Goal: Task Accomplishment & Management: Manage account settings

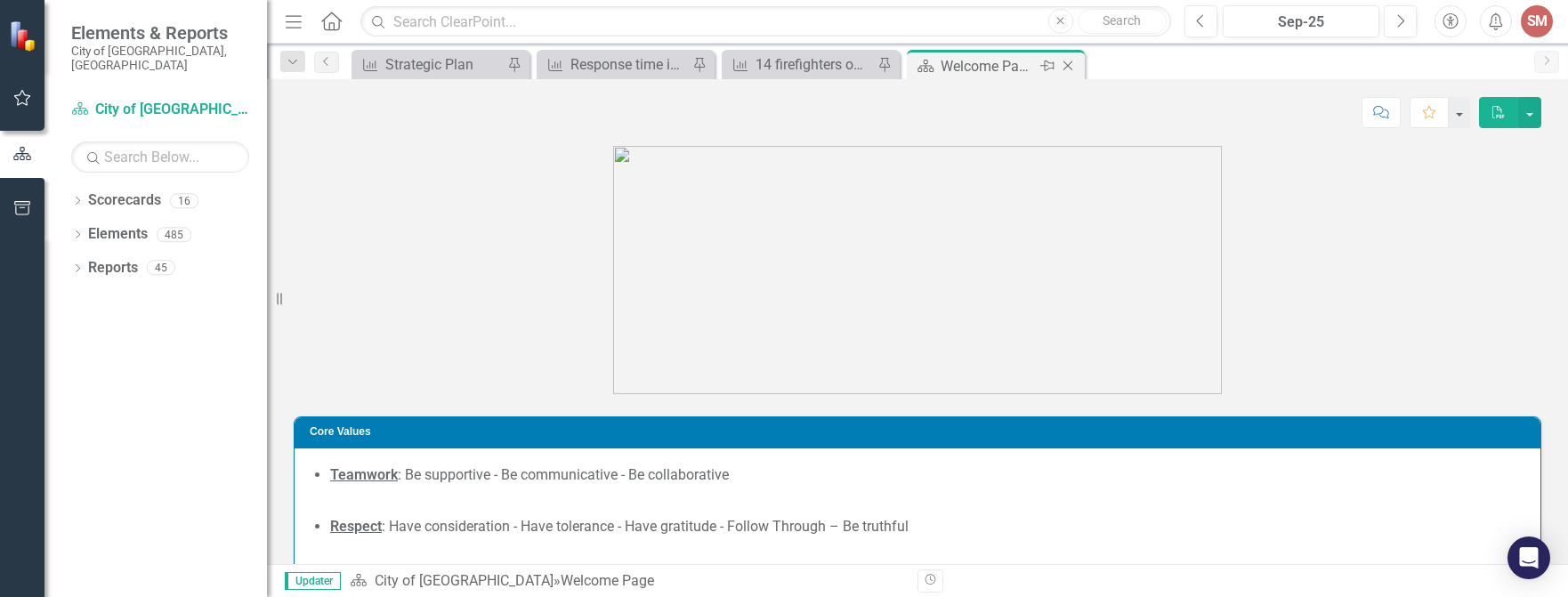
click at [1066, 62] on icon "Close" at bounding box center [1067, 65] width 18 height 14
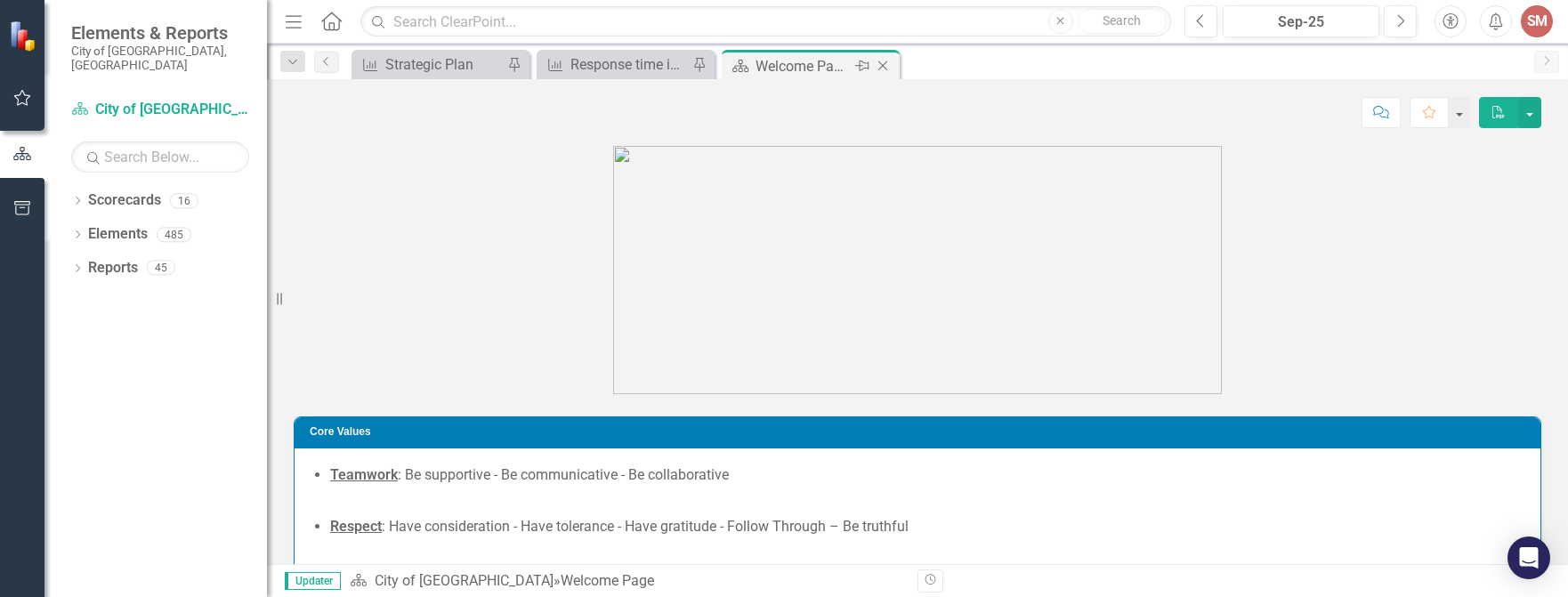
click at [815, 60] on div "Welcome Page" at bounding box center [803, 66] width 95 height 22
click at [655, 54] on div "Response time in less than 8 mins, 90% of time (Emergency Fire/EMS calls)" at bounding box center [629, 64] width 117 height 22
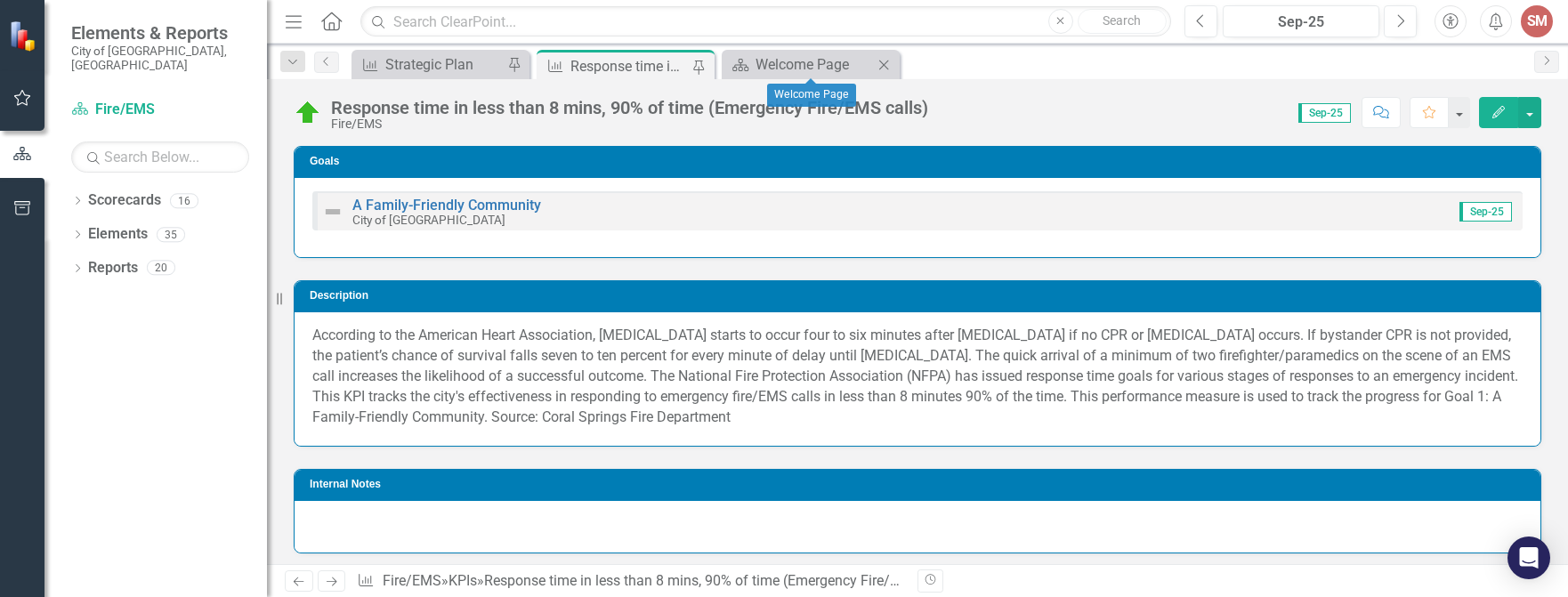
click at [889, 61] on icon "Close" at bounding box center [883, 64] width 18 height 14
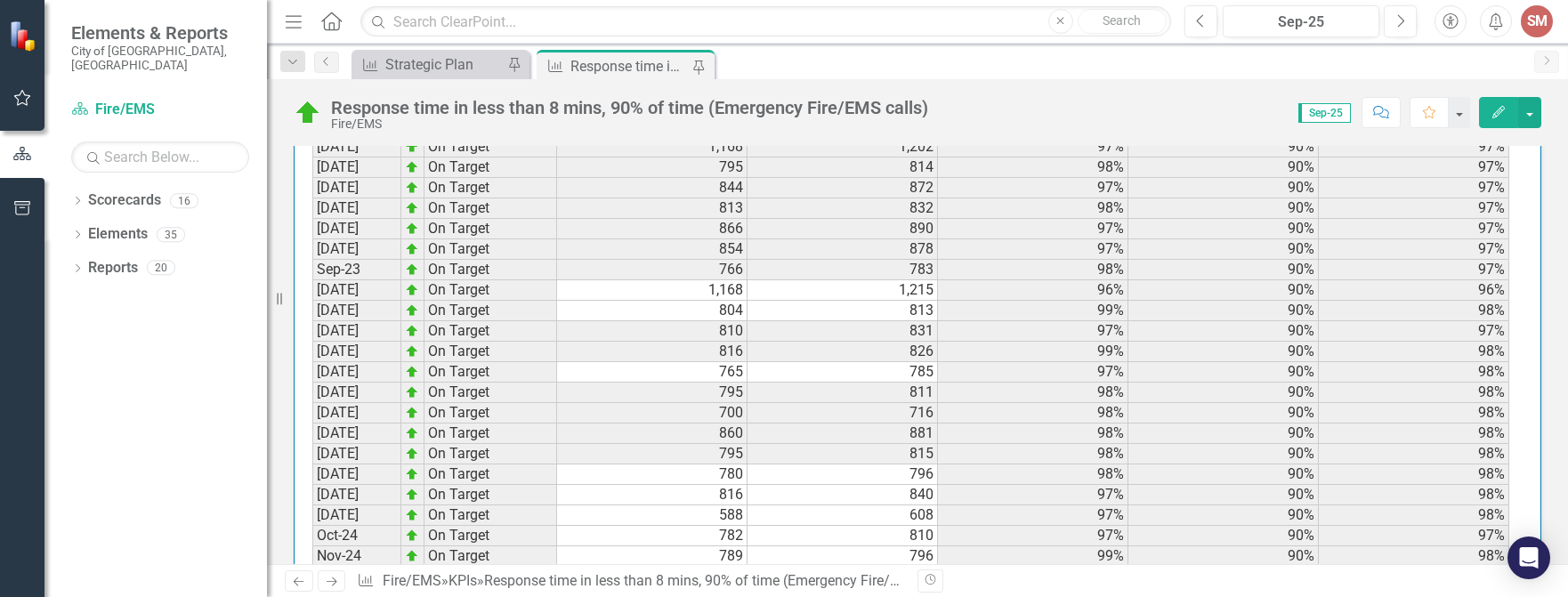
scroll to position [2278, 0]
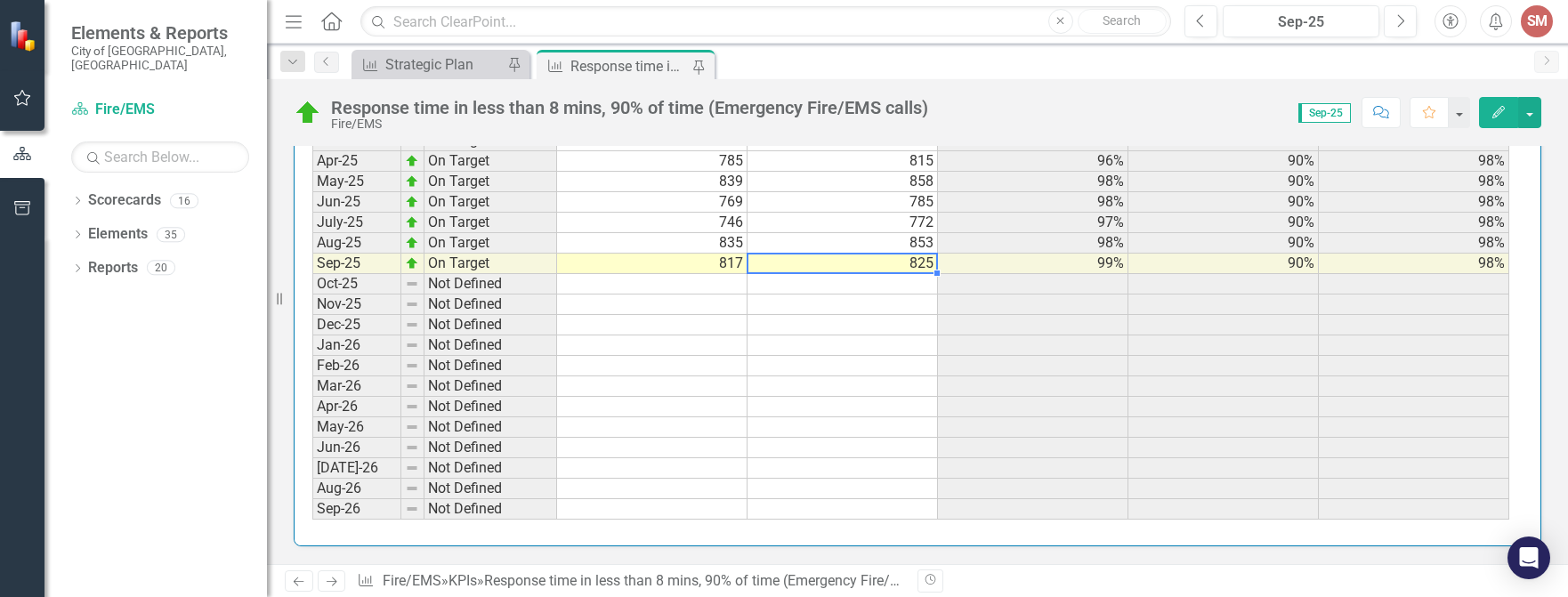
click at [312, 273] on div "Period Status # Responded to in 8 mins or less # of fire & EMS calls Actual FYT…" at bounding box center [312, 10] width 0 height 1019
click at [923, 261] on td "825" at bounding box center [842, 264] width 191 height 20
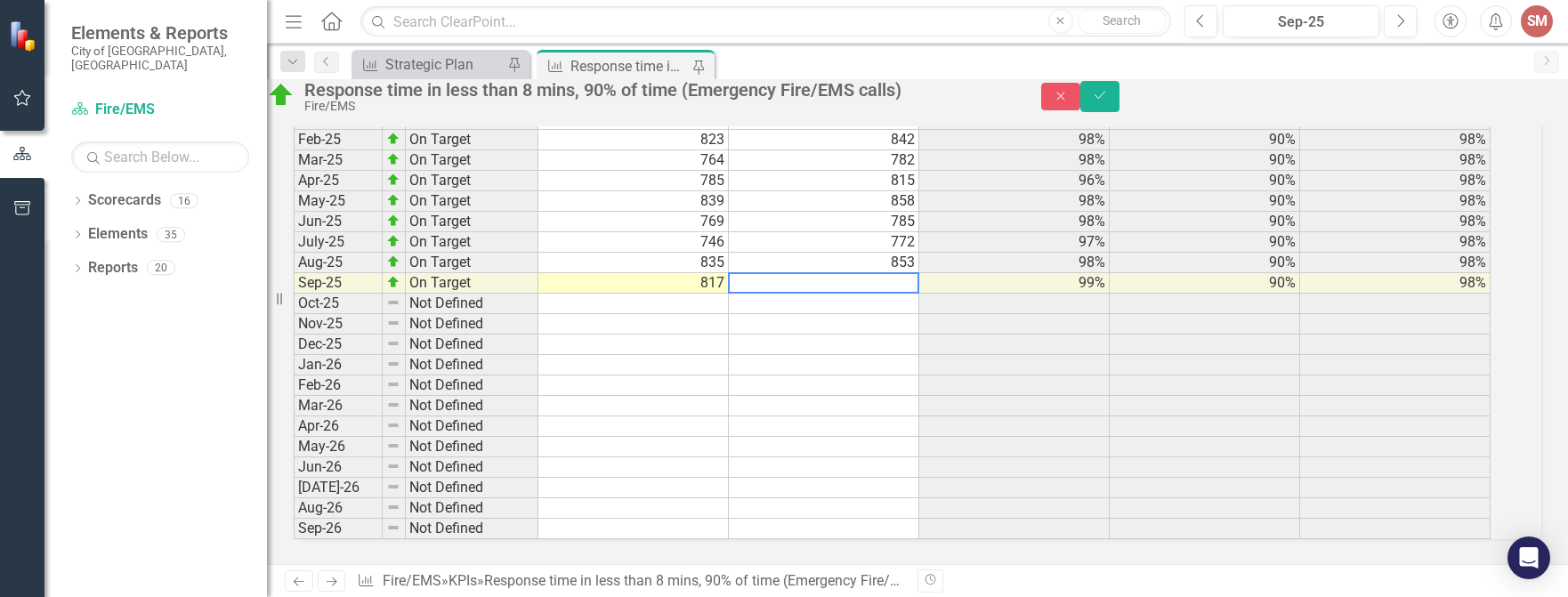
scroll to position [2288, 0]
type textarea "826"
click at [729, 273] on td "817" at bounding box center [633, 284] width 191 height 20
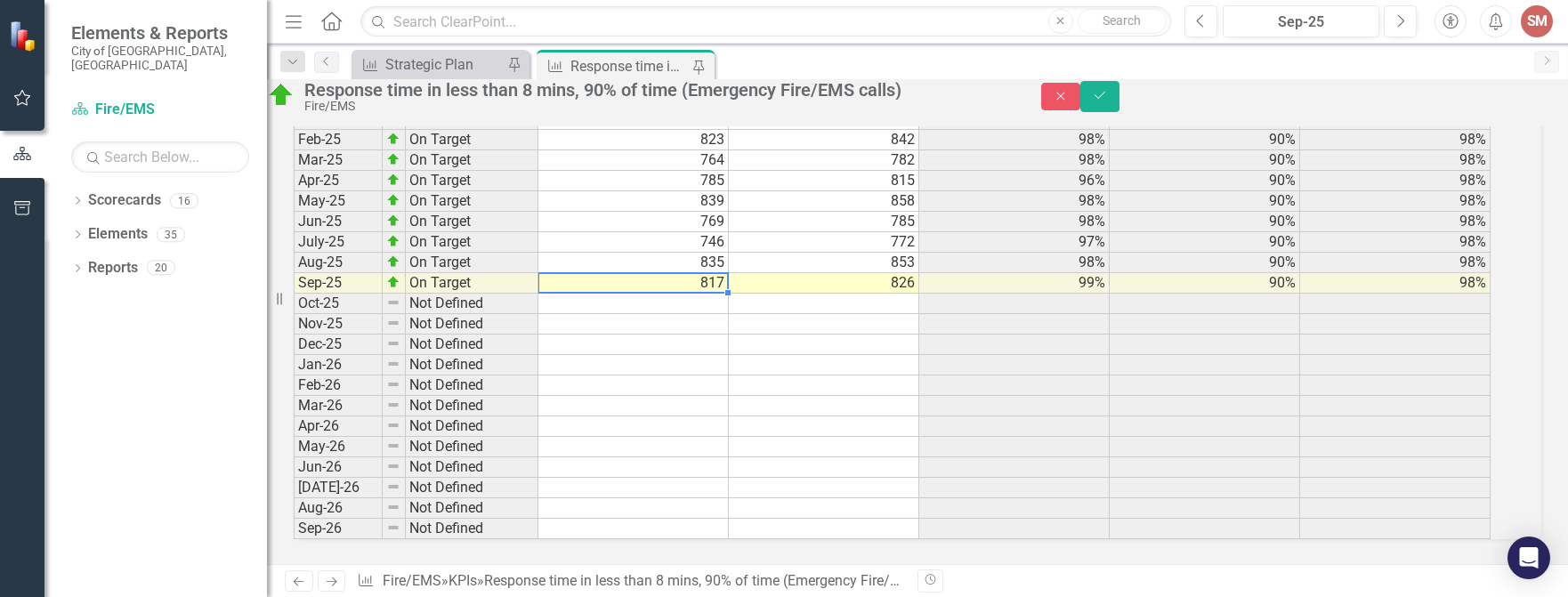
click at [729, 273] on td "817" at bounding box center [633, 284] width 191 height 20
type textarea "818"
click at [1119, 96] on button "Save" at bounding box center [1100, 97] width 39 height 32
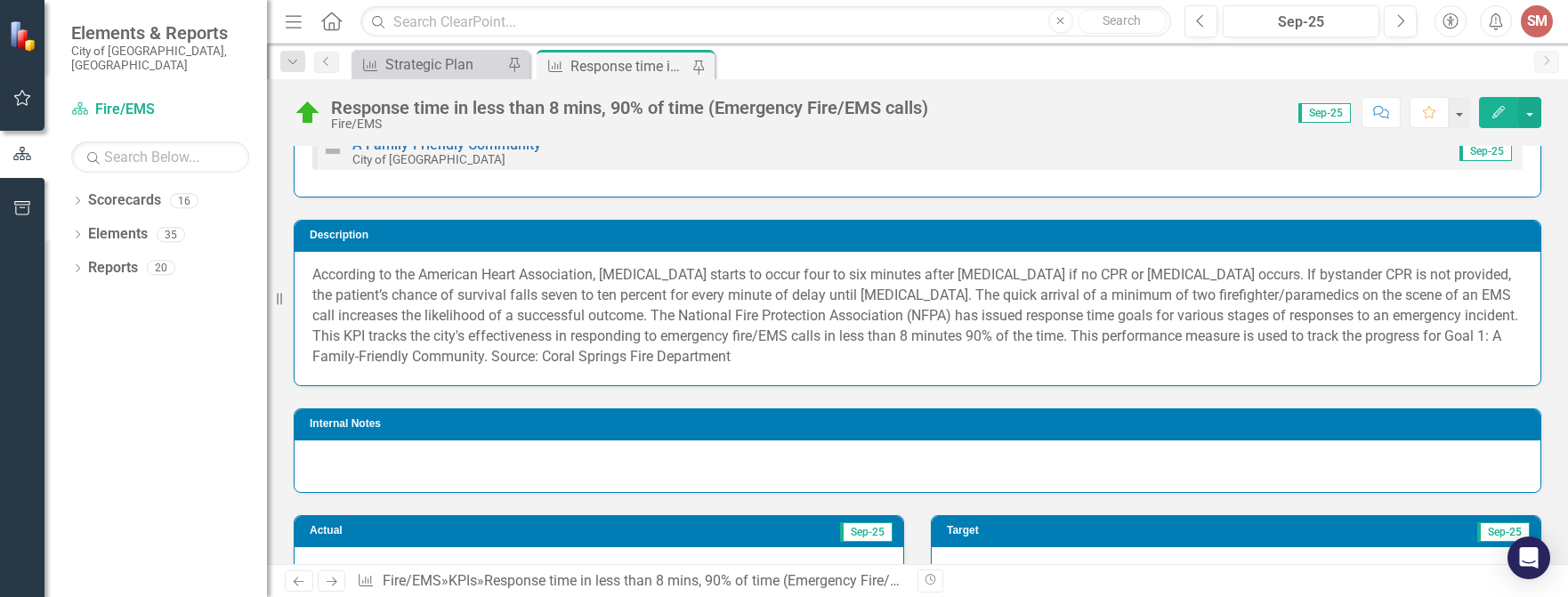
scroll to position [0, 0]
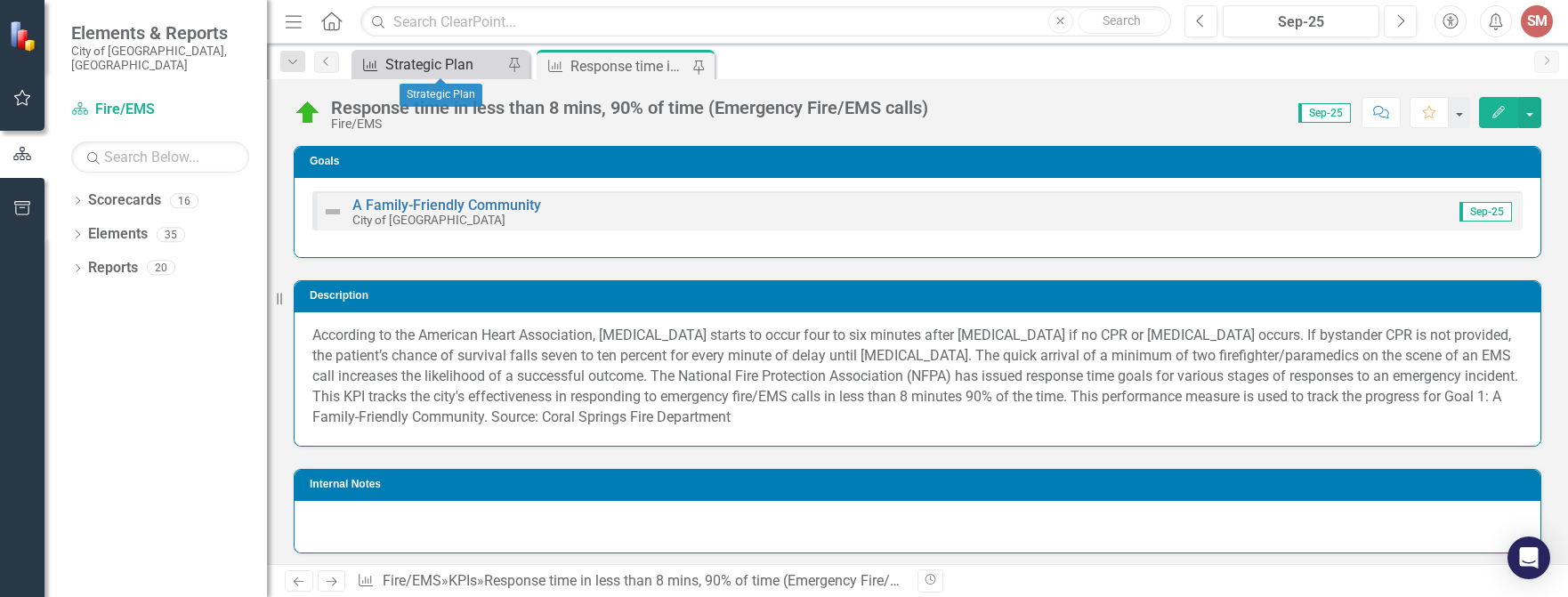
click at [441, 57] on div "Strategic Plan" at bounding box center [444, 64] width 117 height 22
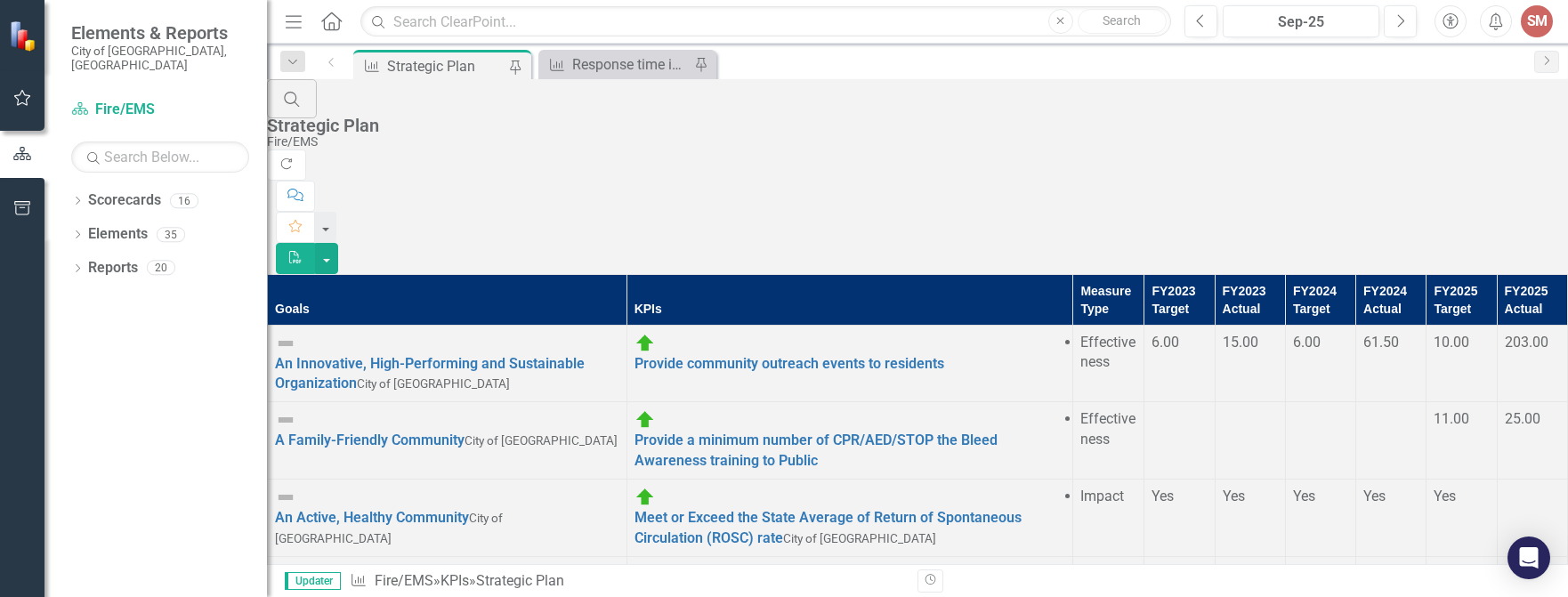
scroll to position [89, 0]
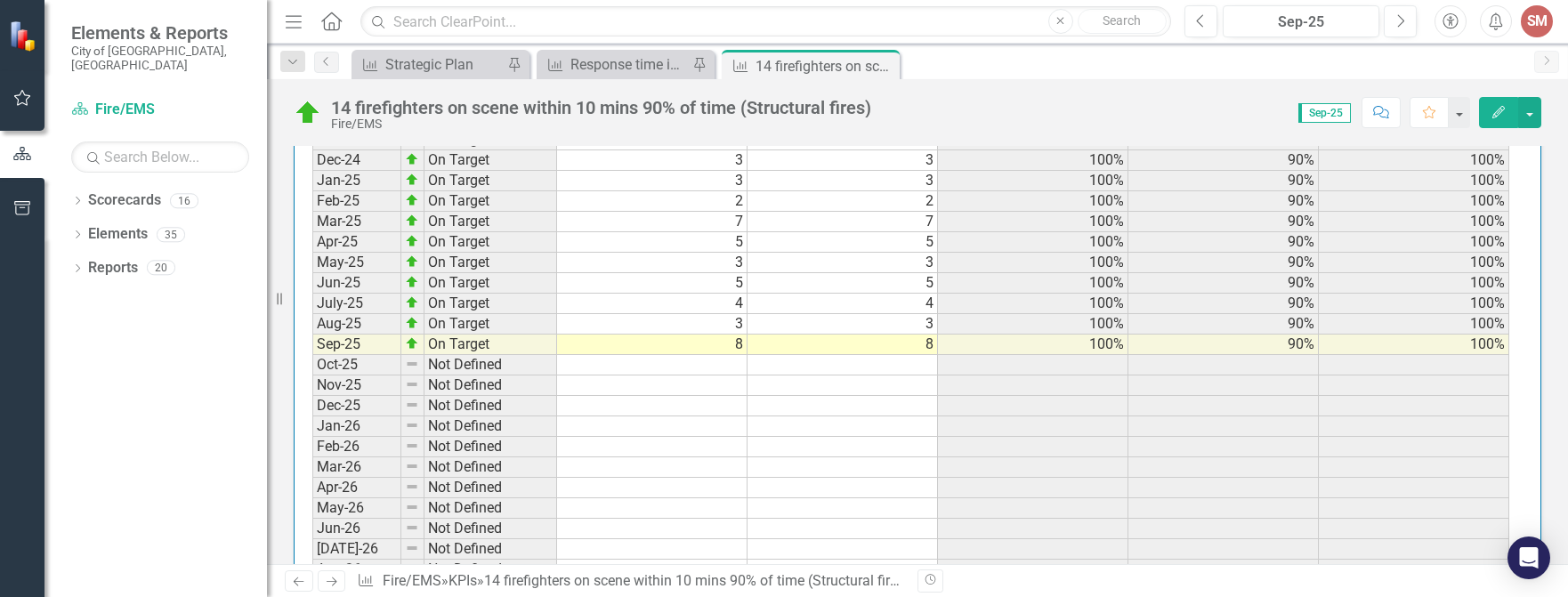
scroll to position [2218, 0]
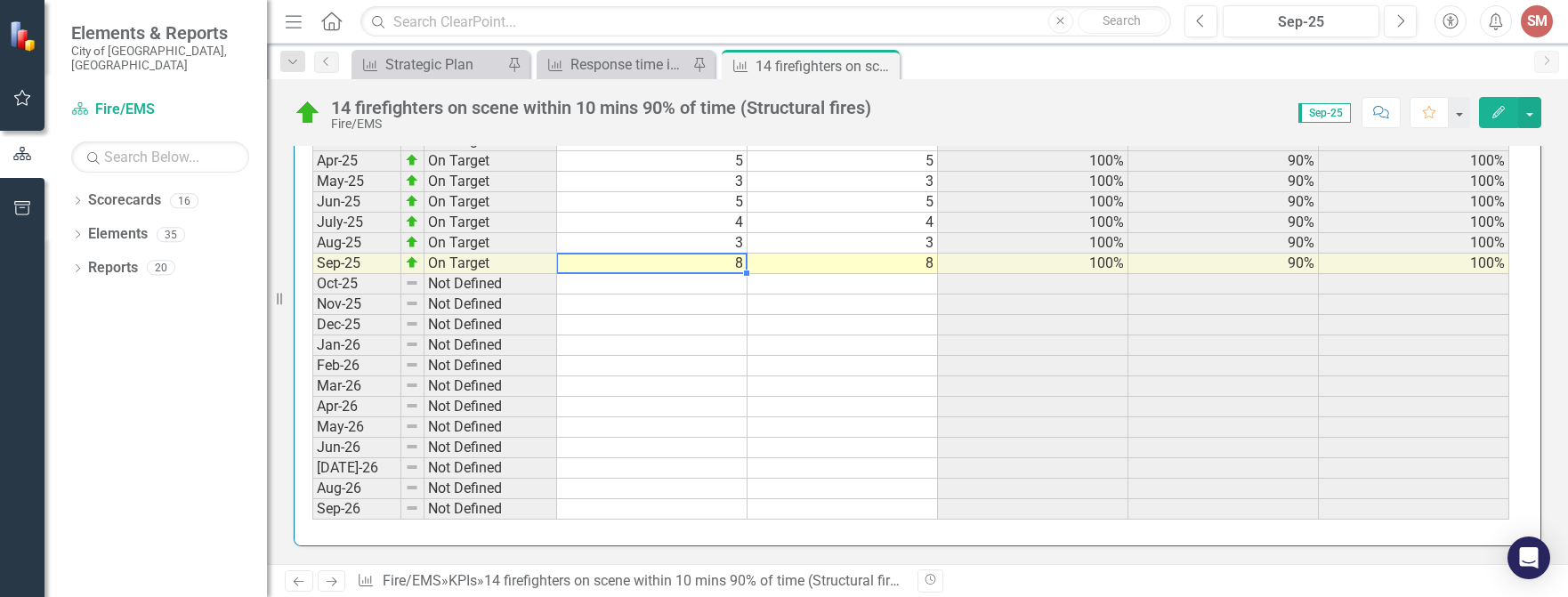
click at [741, 259] on td "8" at bounding box center [652, 264] width 191 height 20
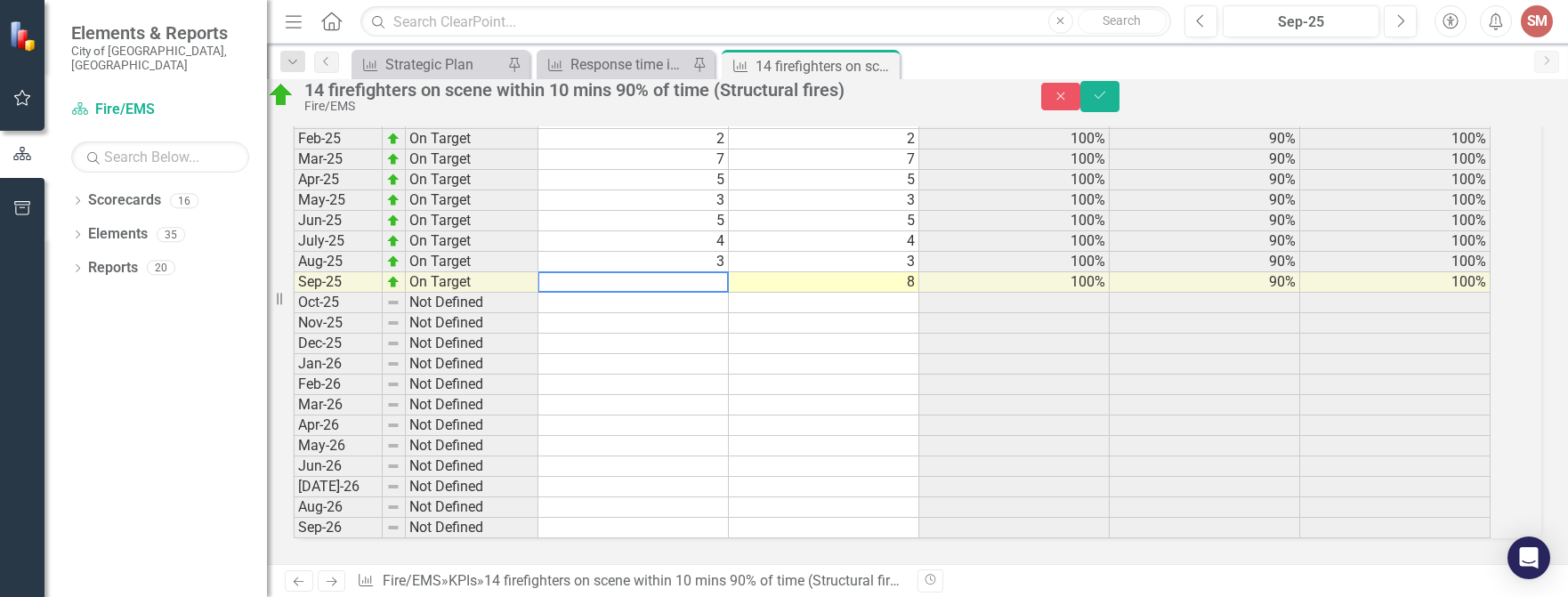
scroll to position [2228, 0]
type textarea "8"
click at [885, 272] on td "8" at bounding box center [824, 283] width 191 height 20
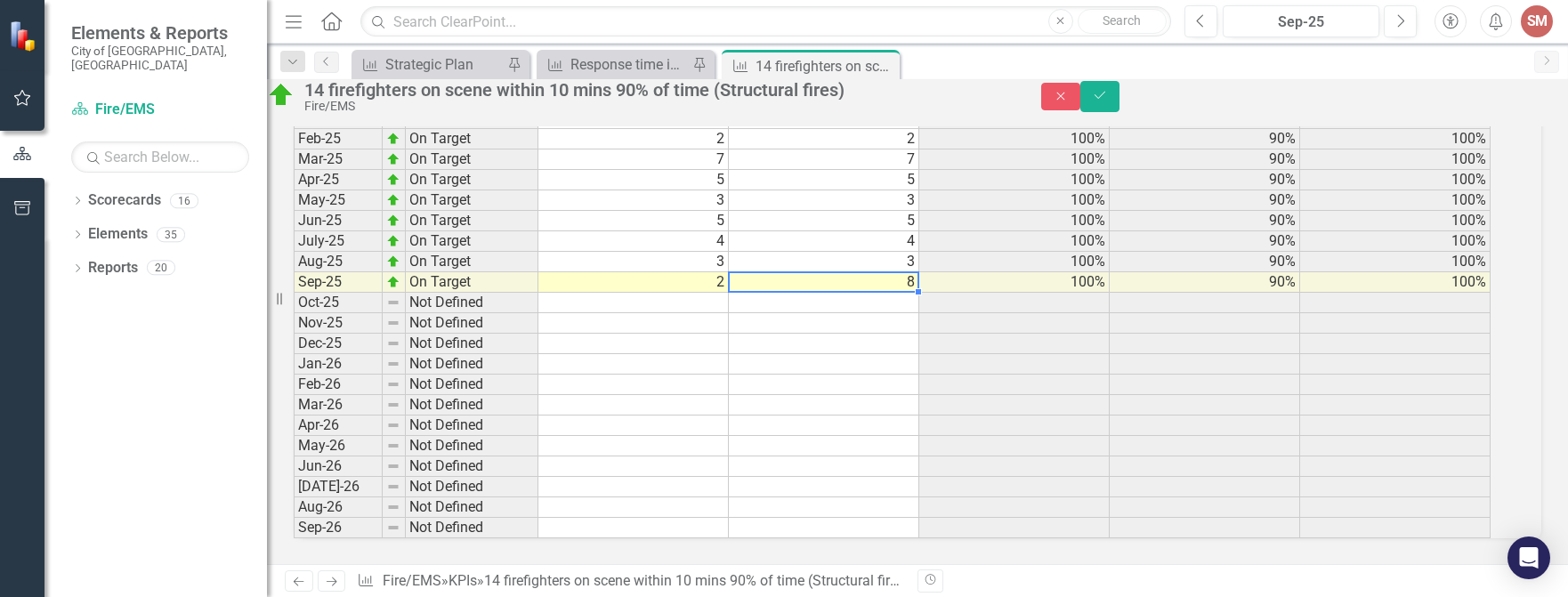
click at [885, 272] on td "8" at bounding box center [824, 283] width 191 height 20
type textarea "8"
type textarea "2"
click at [1119, 99] on button "Save" at bounding box center [1100, 97] width 39 height 32
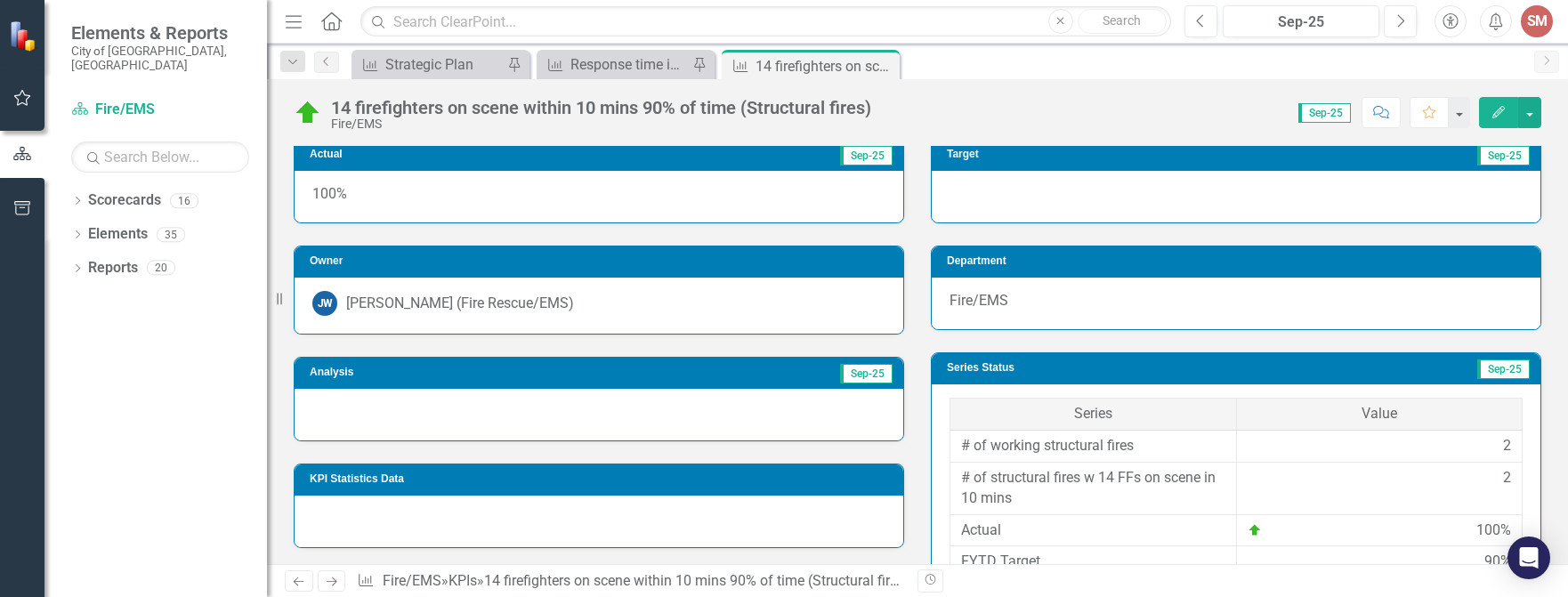
scroll to position [0, 0]
